Goal: Information Seeking & Learning: Check status

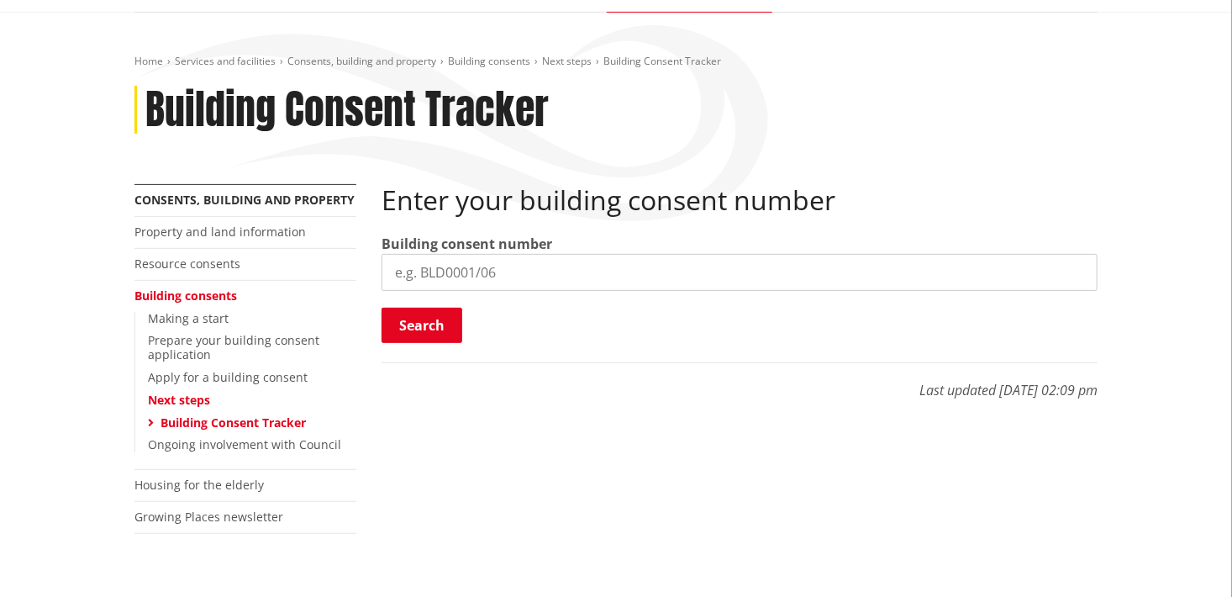
scroll to position [223, 0]
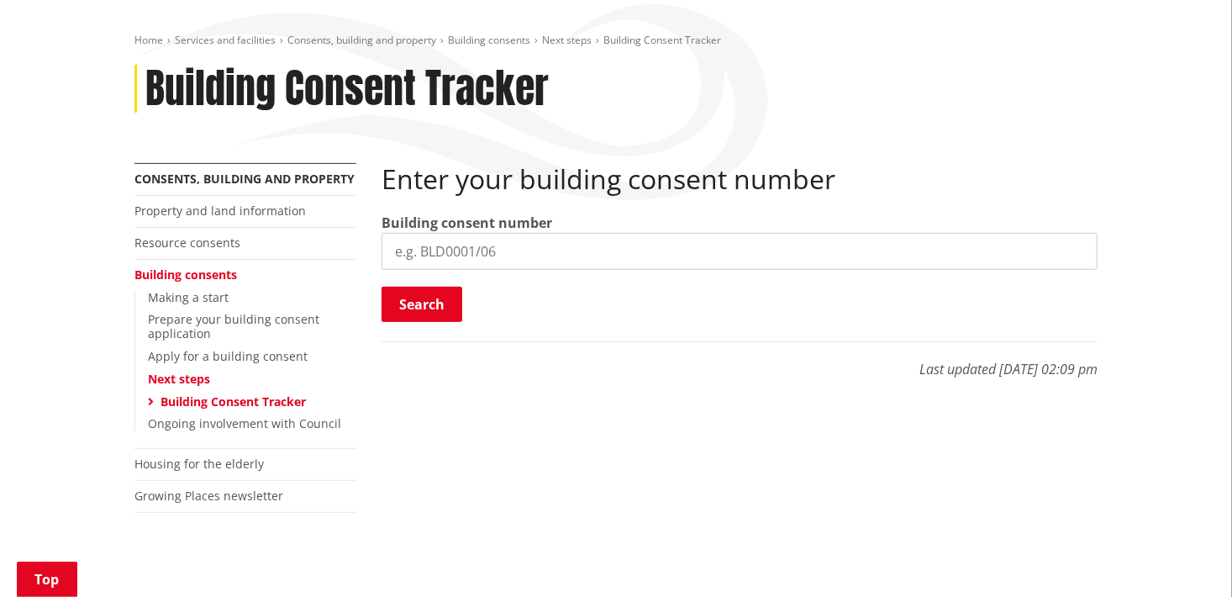
click at [471, 250] on input "search" at bounding box center [739, 251] width 716 height 37
paste input "BLD0179/26"
type input "BLD0179/26"
click at [444, 310] on button "Search" at bounding box center [421, 304] width 81 height 35
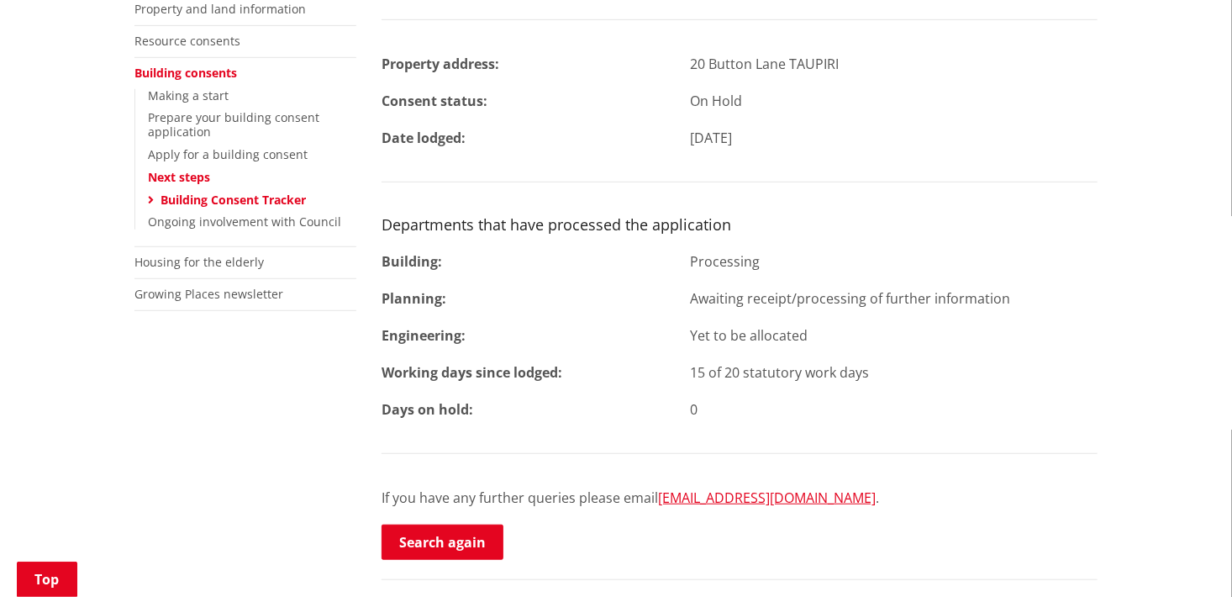
scroll to position [448, 0]
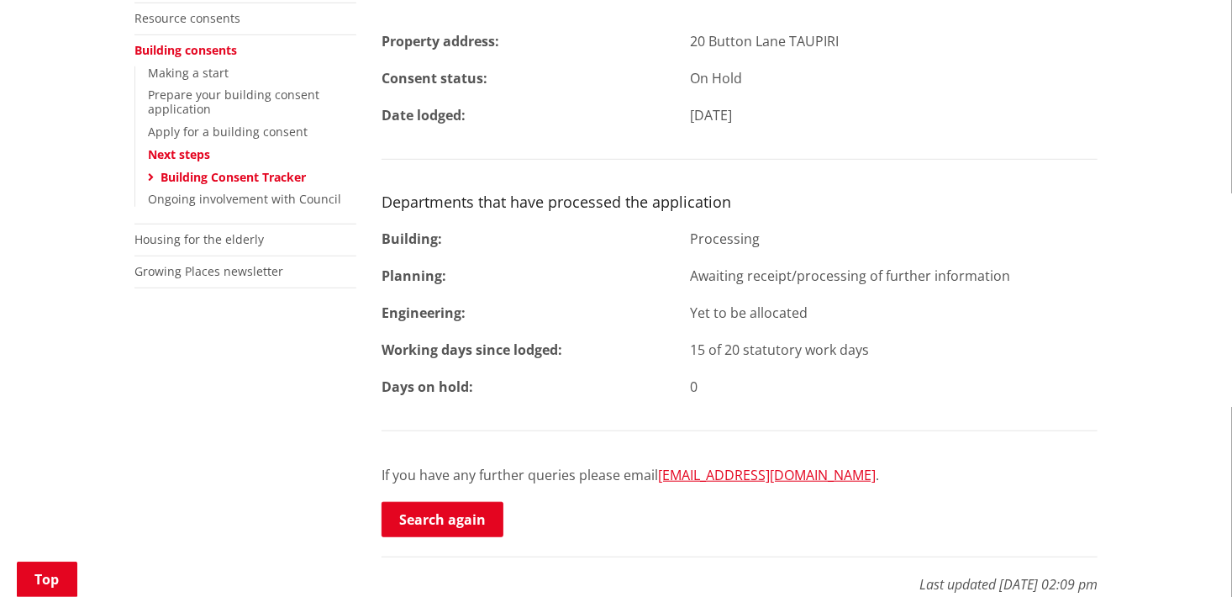
drag, startPoint x: 902, startPoint y: 350, endPoint x: 383, endPoint y: 41, distance: 603.6
click at [383, 41] on div "Building Consent No. BLD0179/26 Property address: 20 Button Lane TAUPIRI Consen…" at bounding box center [739, 239] width 716 height 600
click at [915, 137] on div "Building Consent No. BLD0179/26 Property address: 20 Button Lane TAUPIRI Consen…" at bounding box center [739, 239] width 716 height 600
drag, startPoint x: 727, startPoint y: 386, endPoint x: 384, endPoint y: 202, distance: 388.7
click at [384, 202] on div "Building Consent No. BLD0179/26 Property address: 20 Button Lane TAUPIRI Consen…" at bounding box center [739, 239] width 716 height 600
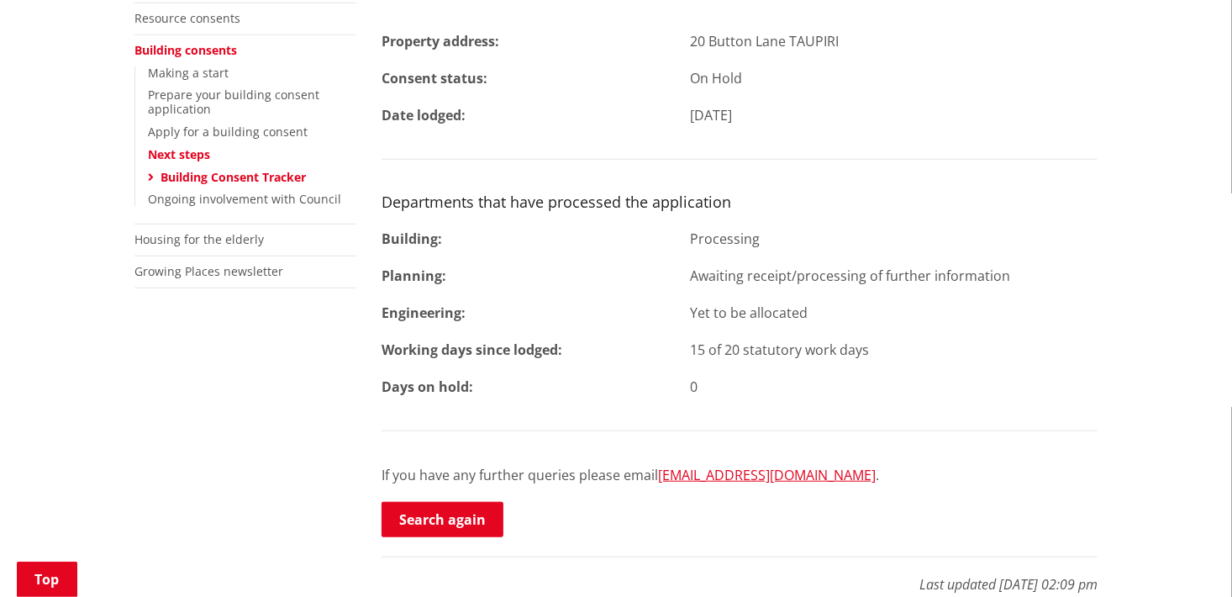
click at [834, 213] on div "Building Consent No. BLD0179/26 Property address: 20 Button Lane TAUPIRI Consen…" at bounding box center [739, 239] width 716 height 600
drag, startPoint x: 381, startPoint y: 202, endPoint x: 717, endPoint y: 376, distance: 378.4
click at [717, 376] on div "Building Consent No. BLD0179/26 Property address: 20 Button Lane TAUPIRI Consen…" at bounding box center [739, 274] width 741 height 671
drag, startPoint x: 717, startPoint y: 376, endPoint x: 730, endPoint y: 386, distance: 16.8
click at [717, 376] on div "0" at bounding box center [894, 386] width 433 height 20
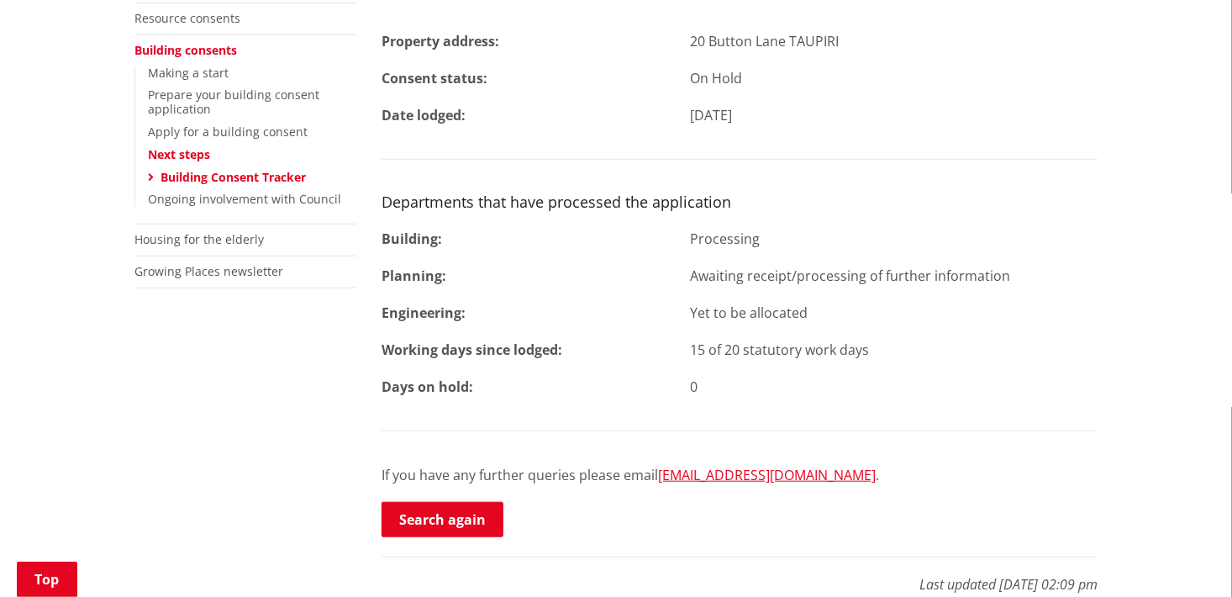
click at [820, 408] on div "Building Consent No. BLD0179/26 Property address: 20 Button Lane TAUPIRI Consen…" at bounding box center [739, 239] width 716 height 600
click at [475, 290] on div "Building Consent No. BLD0179/26 Property address: 20 Button Lane TAUPIRI Consen…" at bounding box center [739, 239] width 716 height 600
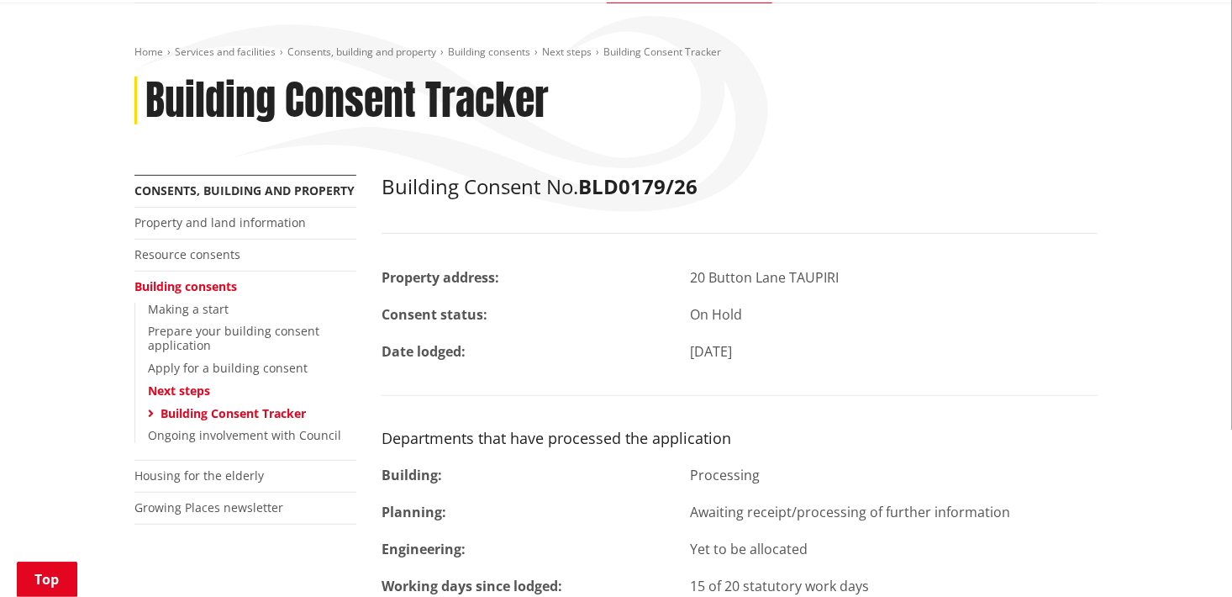
scroll to position [223, 0]
